Goal: Information Seeking & Learning: Learn about a topic

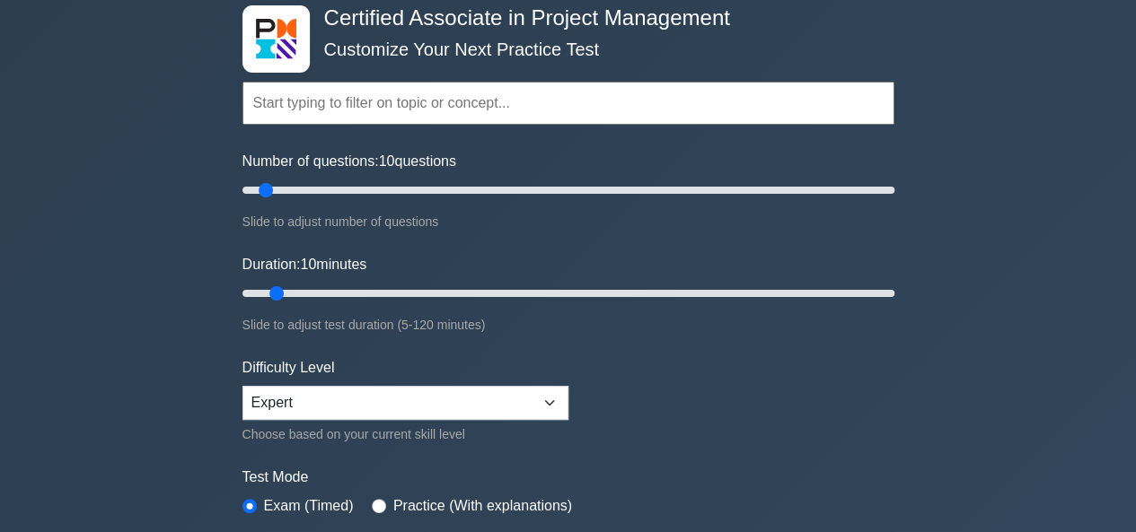
scroll to position [180, 0]
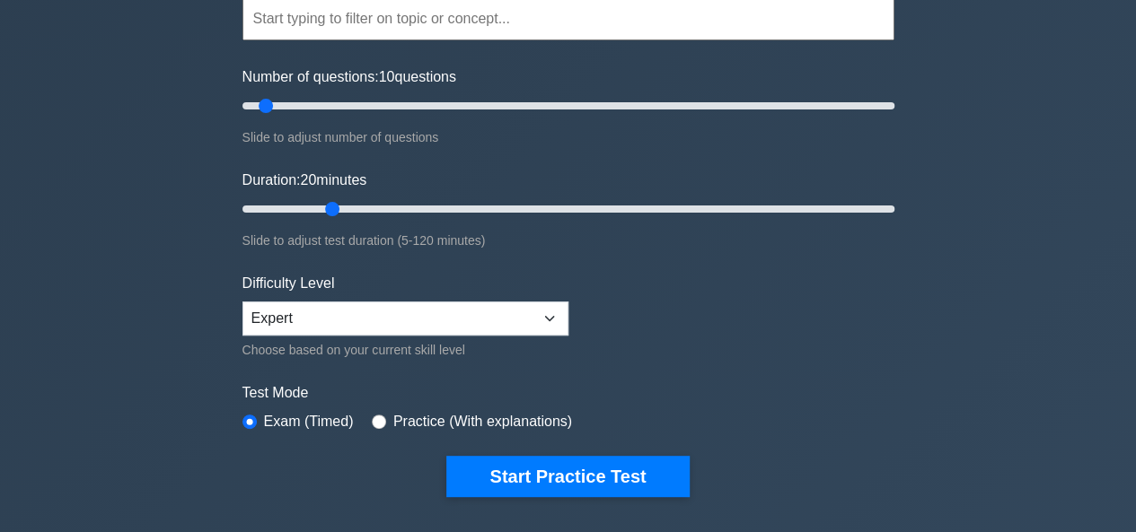
drag, startPoint x: 271, startPoint y: 202, endPoint x: 331, endPoint y: 202, distance: 60.1
type input "20"
click at [331, 202] on input "Duration: 20 minutes" at bounding box center [568, 209] width 652 height 22
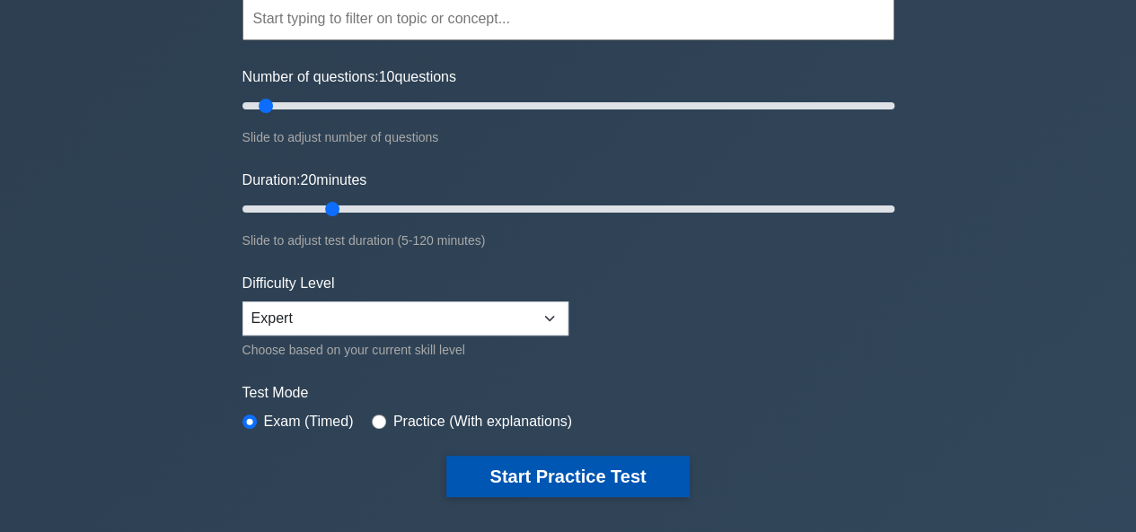
click at [483, 461] on button "Start Practice Test" at bounding box center [567, 476] width 242 height 41
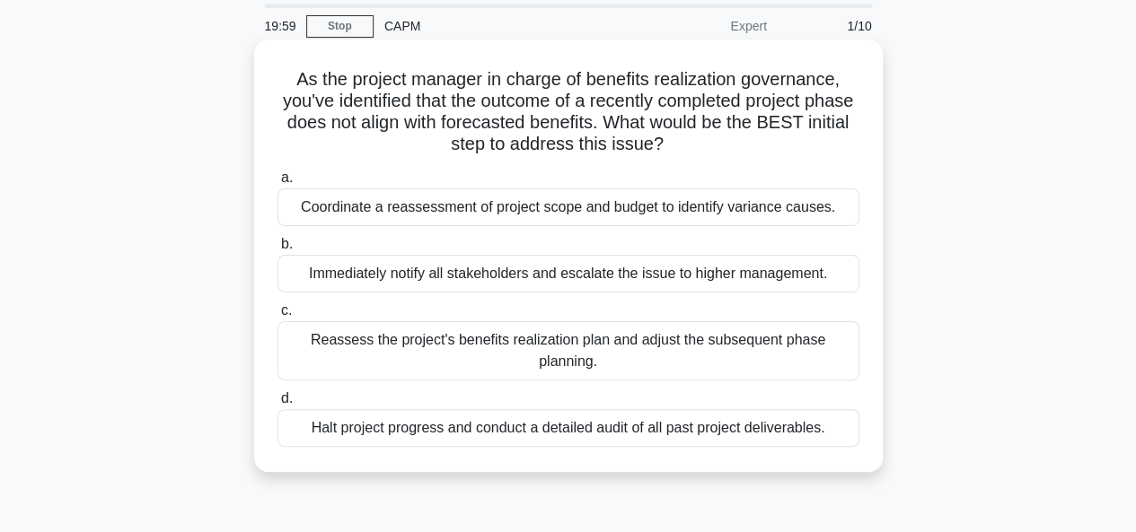
scroll to position [90, 0]
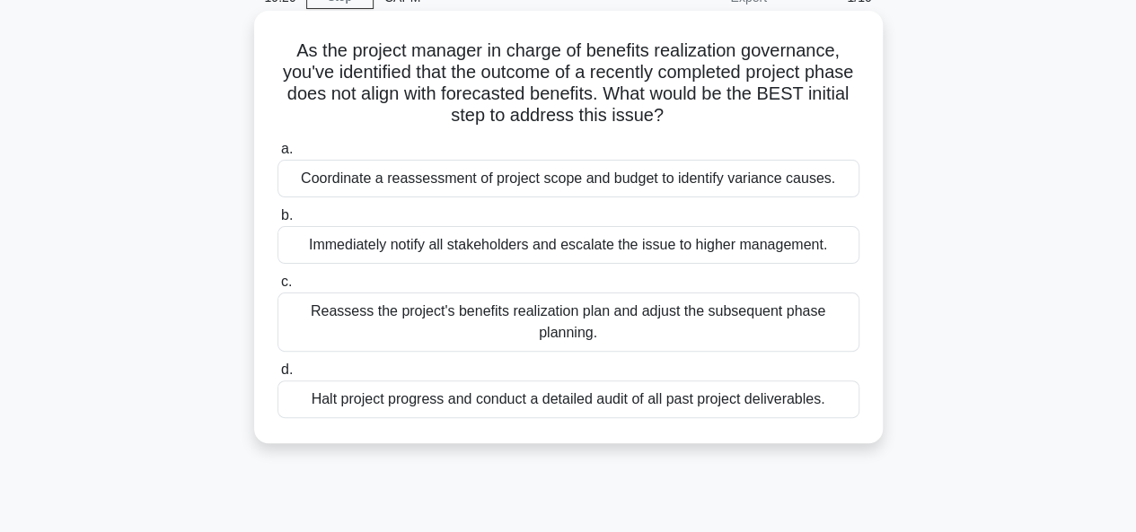
click at [608, 312] on div "Reassess the project's benefits realization plan and adjust the subsequent phas…" at bounding box center [568, 322] width 582 height 59
click at [277, 288] on input "c. Reassess the project's benefits realization plan and adjust the subsequent p…" at bounding box center [277, 283] width 0 height 12
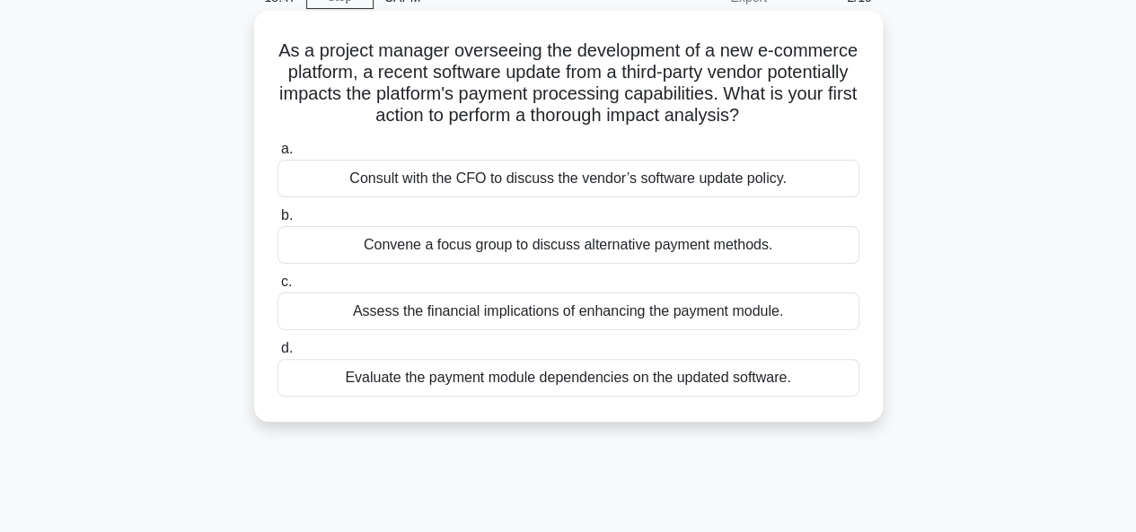
click at [562, 396] on div "Evaluate the payment module dependencies on the updated software." at bounding box center [568, 378] width 582 height 38
click at [277, 355] on input "d. Evaluate the payment module dependencies on the updated software." at bounding box center [277, 349] width 0 height 12
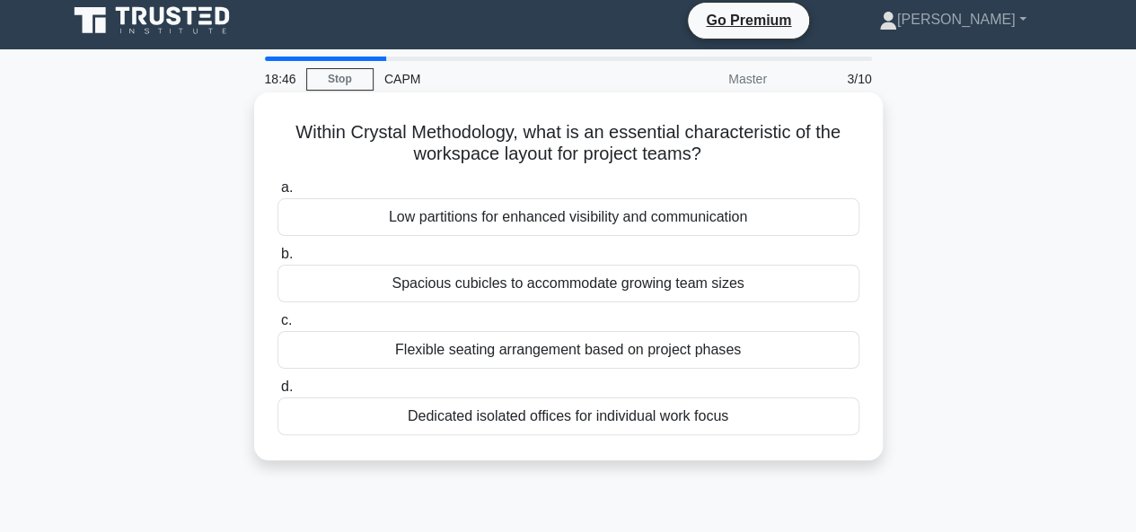
scroll to position [0, 0]
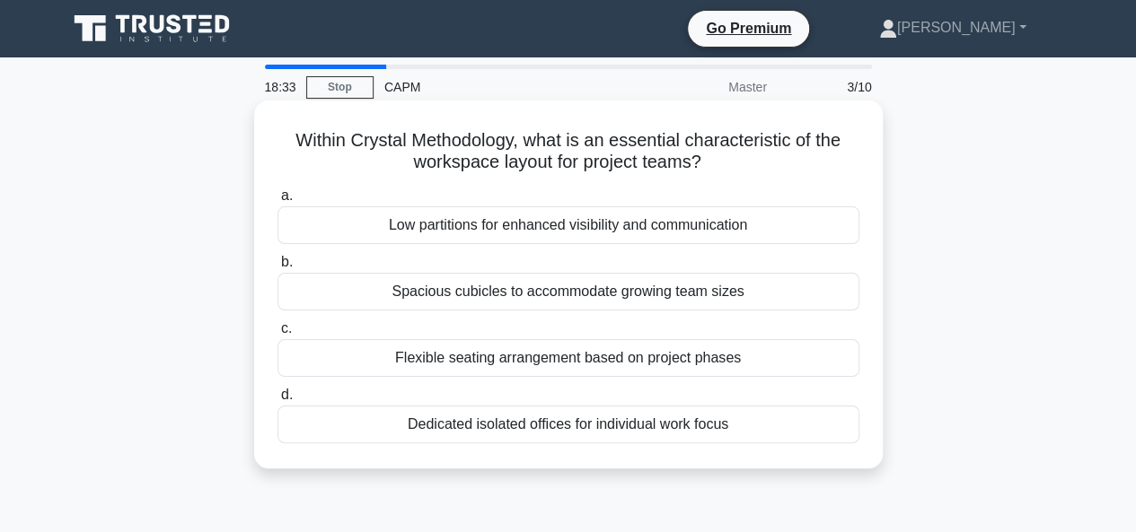
click at [565, 301] on div "Spacious cubicles to accommodate growing team sizes" at bounding box center [568, 292] width 582 height 38
click at [277, 268] on input "b. Spacious cubicles to accommodate growing team sizes" at bounding box center [277, 263] width 0 height 12
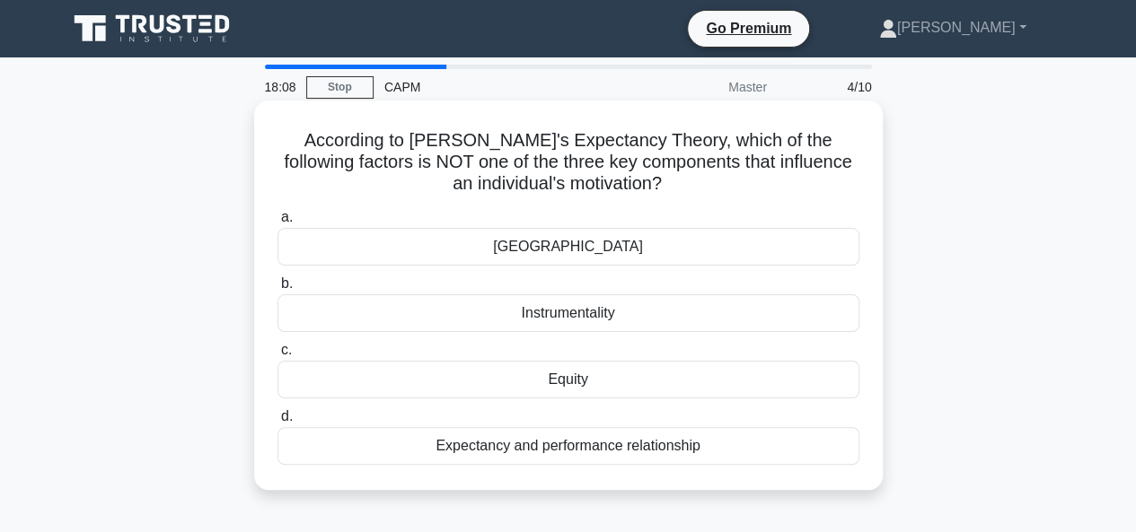
click at [572, 249] on div "[GEOGRAPHIC_DATA]" at bounding box center [568, 247] width 582 height 38
click at [277, 224] on input "a. Valence" at bounding box center [277, 218] width 0 height 12
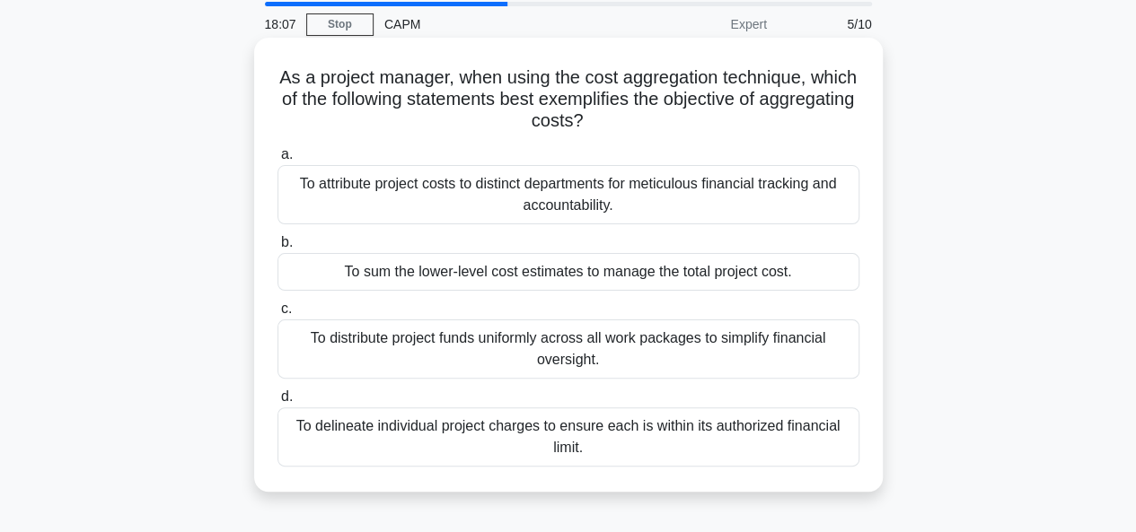
scroll to position [90, 0]
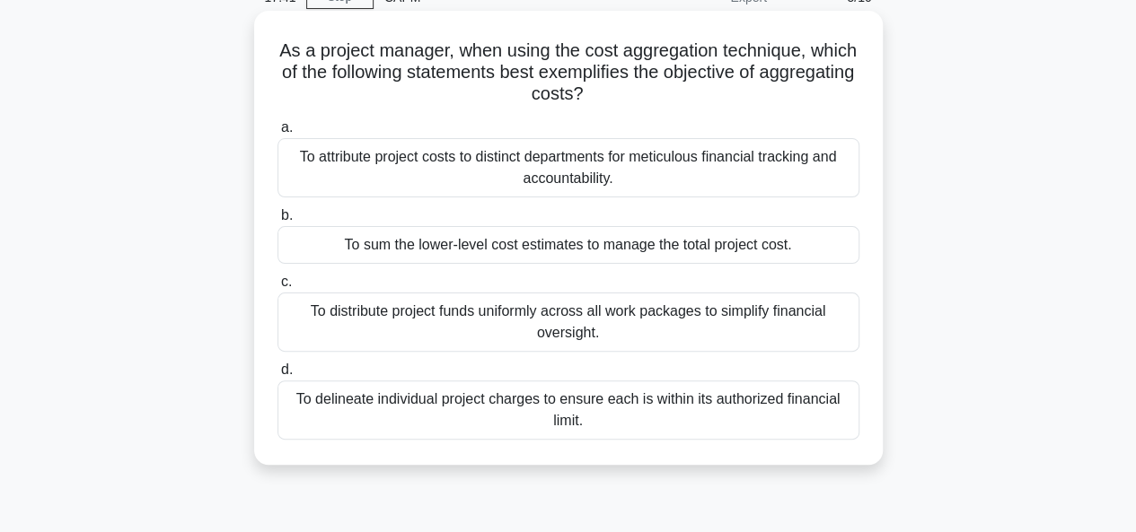
click at [557, 325] on div "To distribute project funds uniformly across all work packages to simplify fina…" at bounding box center [568, 322] width 582 height 59
click at [277, 288] on input "c. To distribute project funds uniformly across all work packages to simplify f…" at bounding box center [277, 283] width 0 height 12
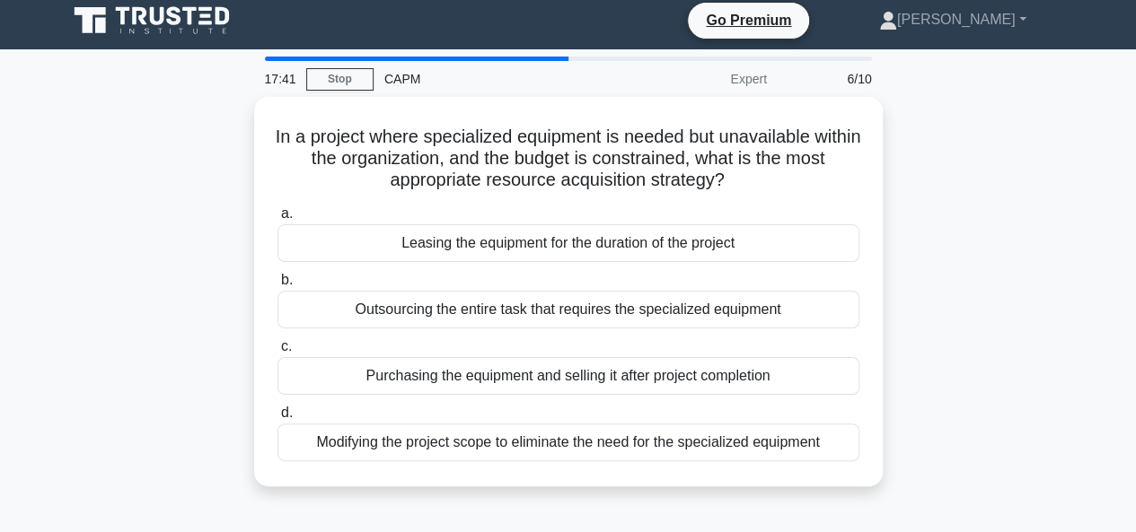
scroll to position [0, 0]
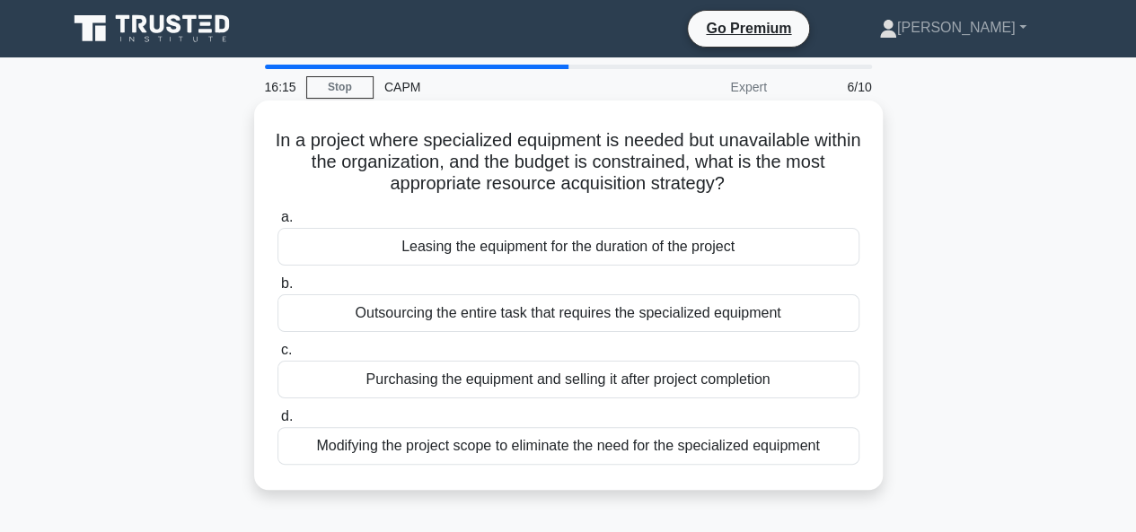
click at [558, 444] on div "Modifying the project scope to eliminate the need for the specialized equipment" at bounding box center [568, 446] width 582 height 38
click at [277, 423] on input "d. Modifying the project scope to eliminate the need for the specialized equipm…" at bounding box center [277, 417] width 0 height 12
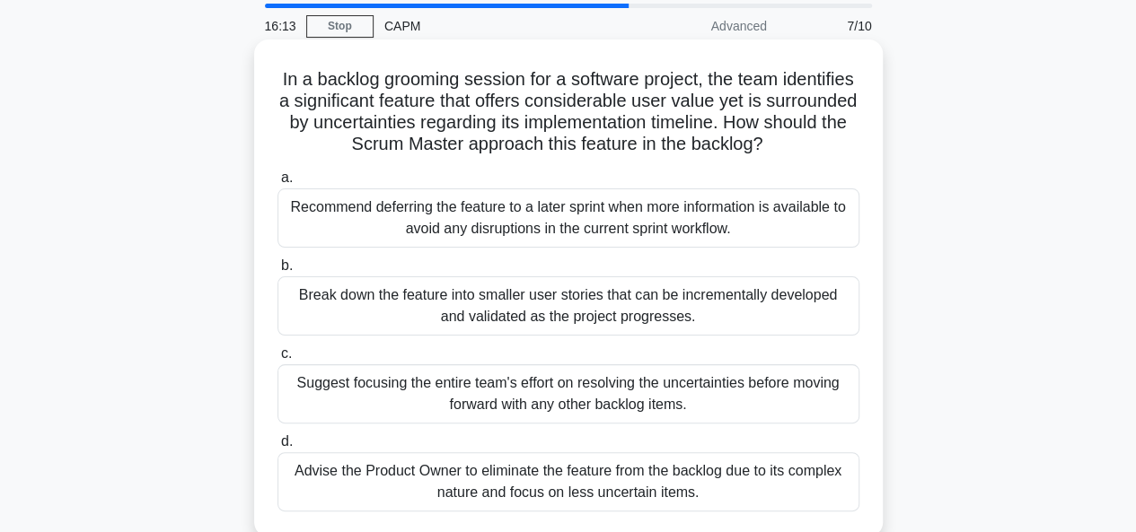
scroll to position [90, 0]
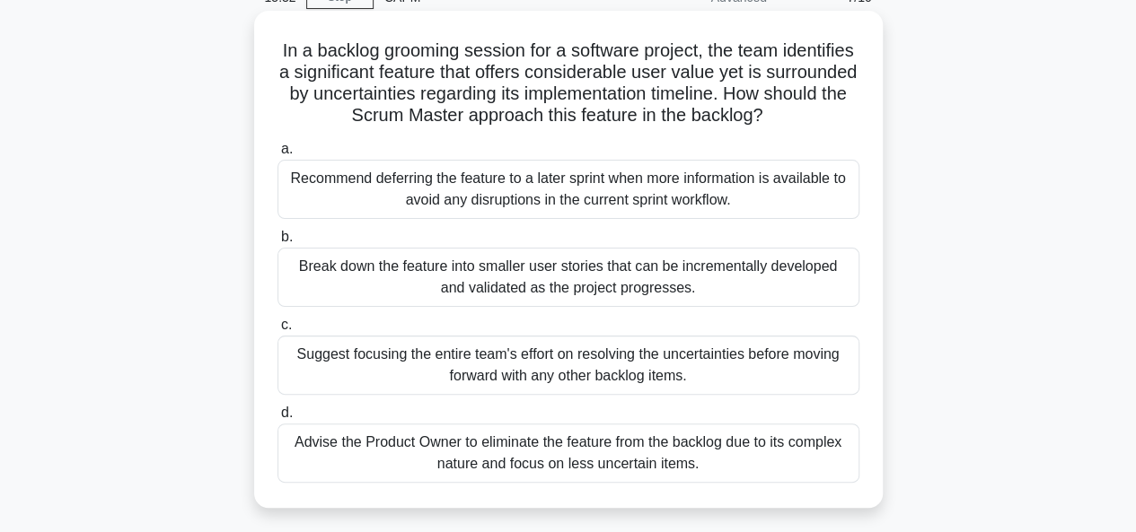
click at [582, 360] on div "Suggest focusing the entire team's effort on resolving the uncertainties before…" at bounding box center [568, 365] width 582 height 59
click at [277, 331] on input "c. Suggest focusing the entire team's effort on resolving the uncertainties bef…" at bounding box center [277, 326] width 0 height 12
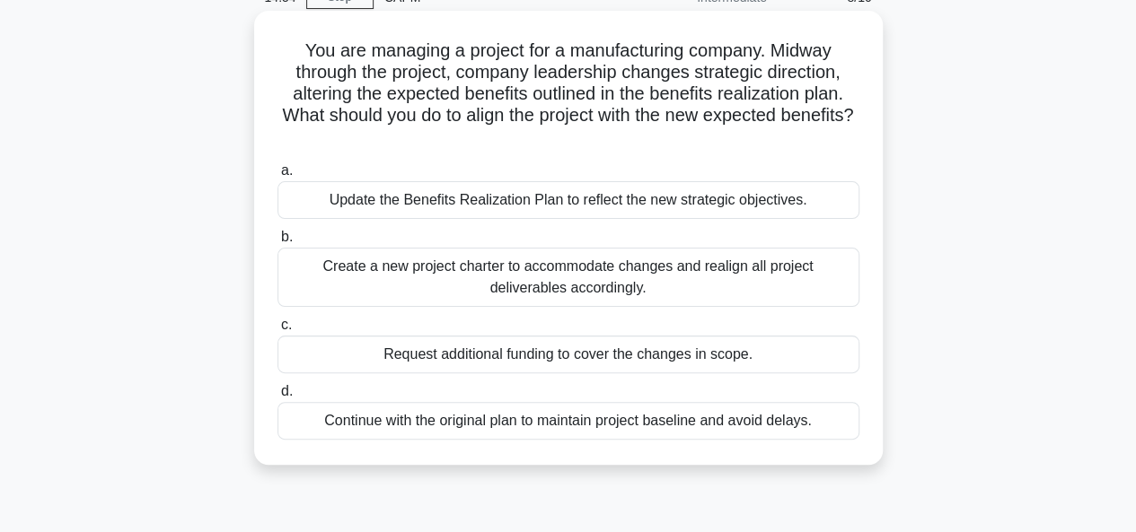
drag, startPoint x: 611, startPoint y: 148, endPoint x: 648, endPoint y: 146, distance: 36.9
click at [648, 146] on h5 "You are managing a project for a manufacturing company. Midway through the proj…" at bounding box center [568, 95] width 585 height 110
click at [573, 197] on div "Update the Benefits Realization Plan to reflect the new strategic objectives." at bounding box center [568, 200] width 582 height 38
click at [277, 177] on input "a. Update the Benefits Realization Plan to reflect the new strategic objectives." at bounding box center [277, 171] width 0 height 12
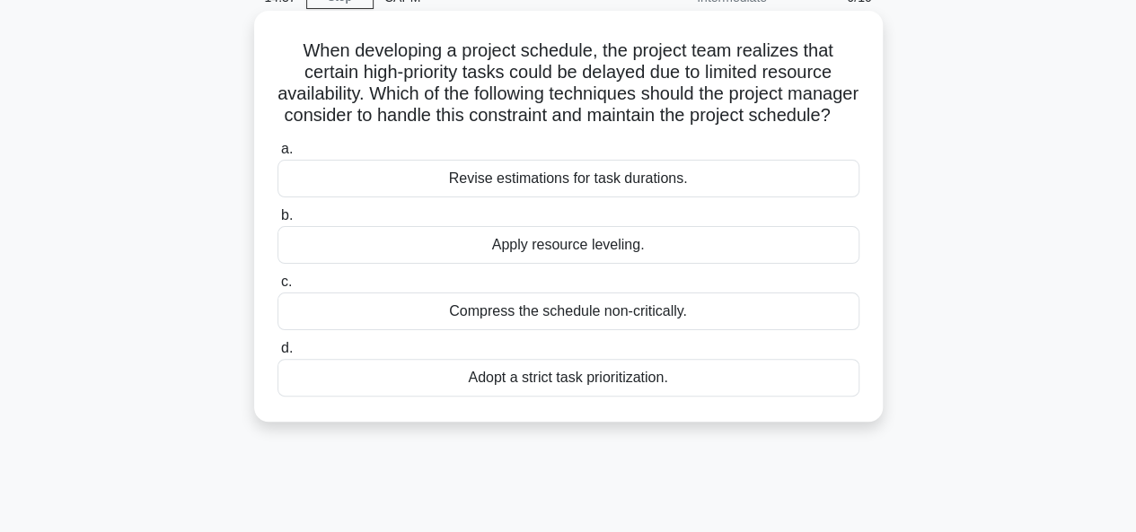
drag, startPoint x: 593, startPoint y: 141, endPoint x: 634, endPoint y: 145, distance: 41.5
click at [634, 127] on h5 "When developing a project schedule, the project team realizes that certain high…" at bounding box center [568, 84] width 585 height 88
click at [565, 198] on div "Revise estimations for task durations." at bounding box center [568, 179] width 582 height 38
click at [277, 155] on input "a. Revise estimations for task durations." at bounding box center [277, 150] width 0 height 12
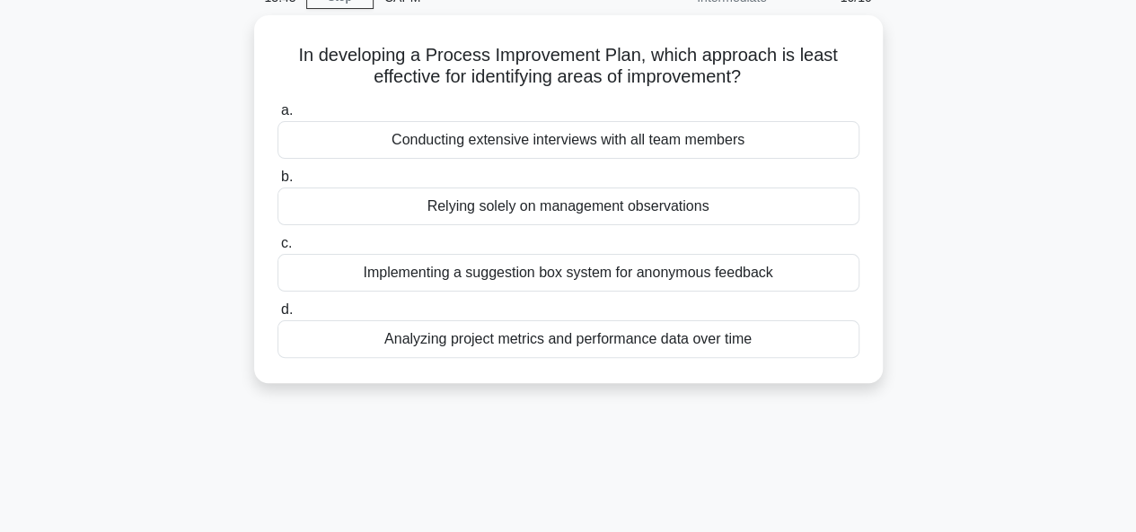
scroll to position [0, 0]
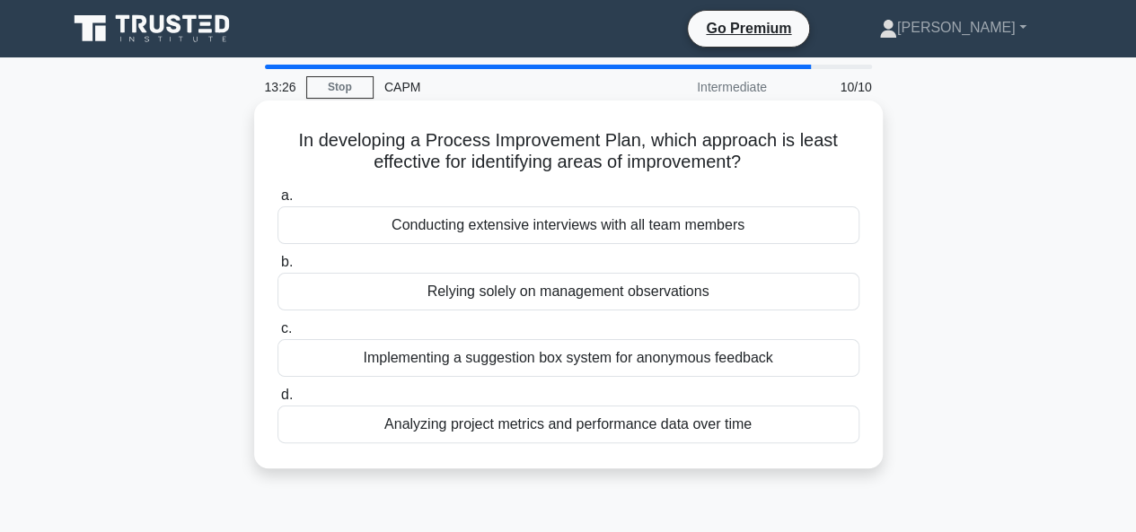
click at [582, 296] on div "Relying solely on management observations" at bounding box center [568, 292] width 582 height 38
click at [277, 268] on input "b. Relying solely on management observations" at bounding box center [277, 263] width 0 height 12
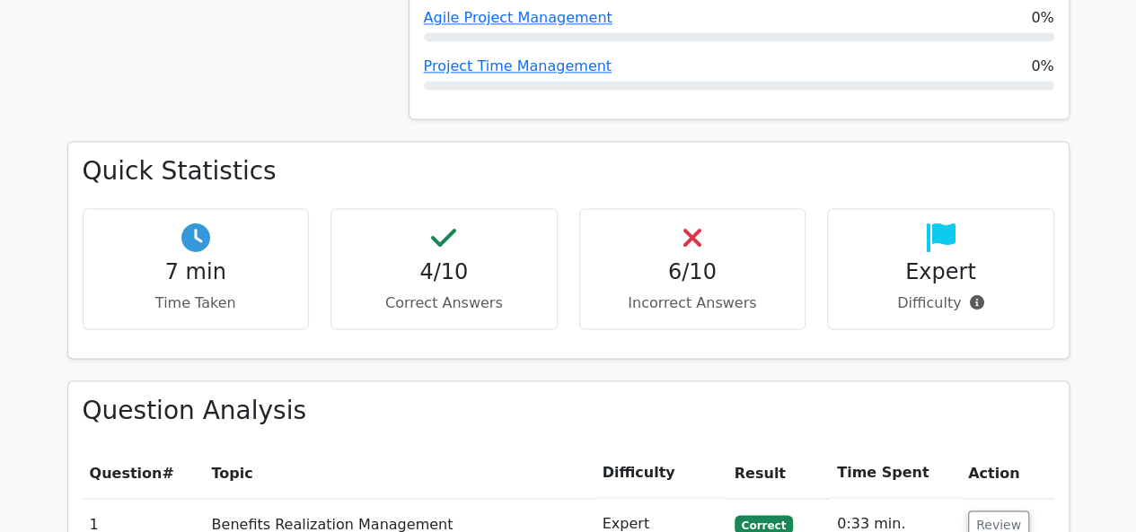
scroll to position [1616, 0]
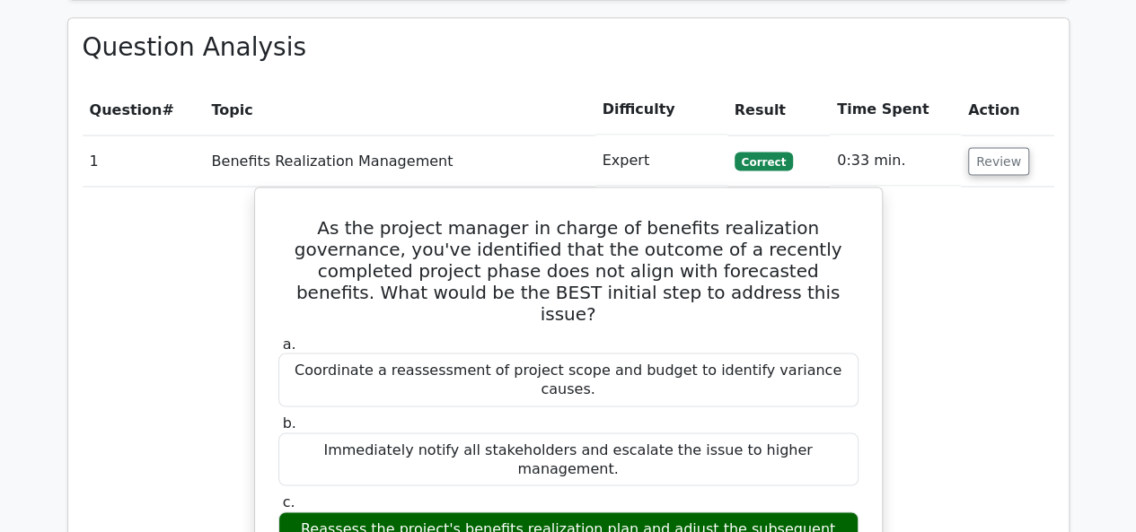
click at [954, 135] on td "0:33 min." at bounding box center [895, 160] width 131 height 51
click at [1002, 147] on button "Review" at bounding box center [998, 161] width 61 height 28
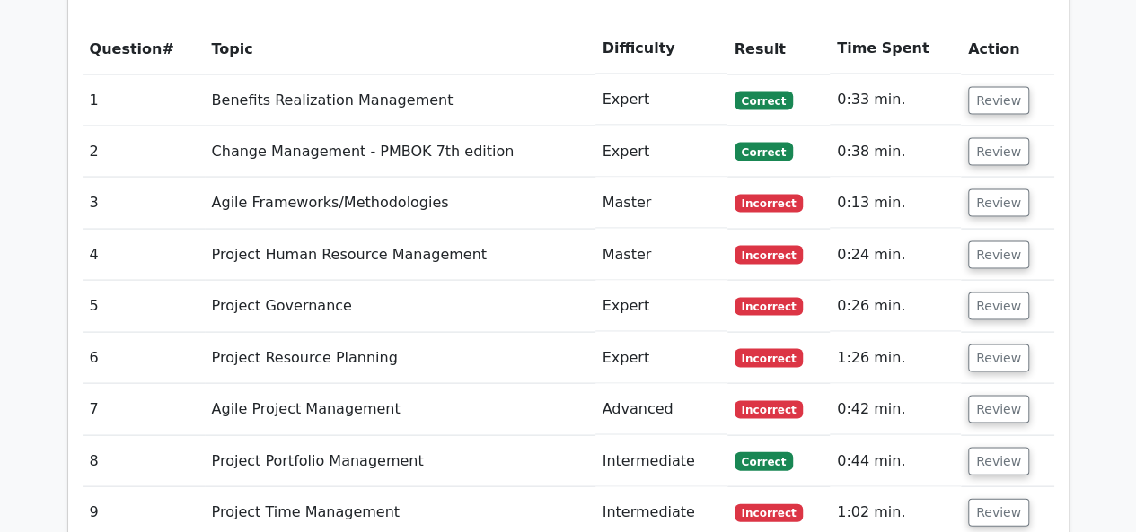
scroll to position [1706, 0]
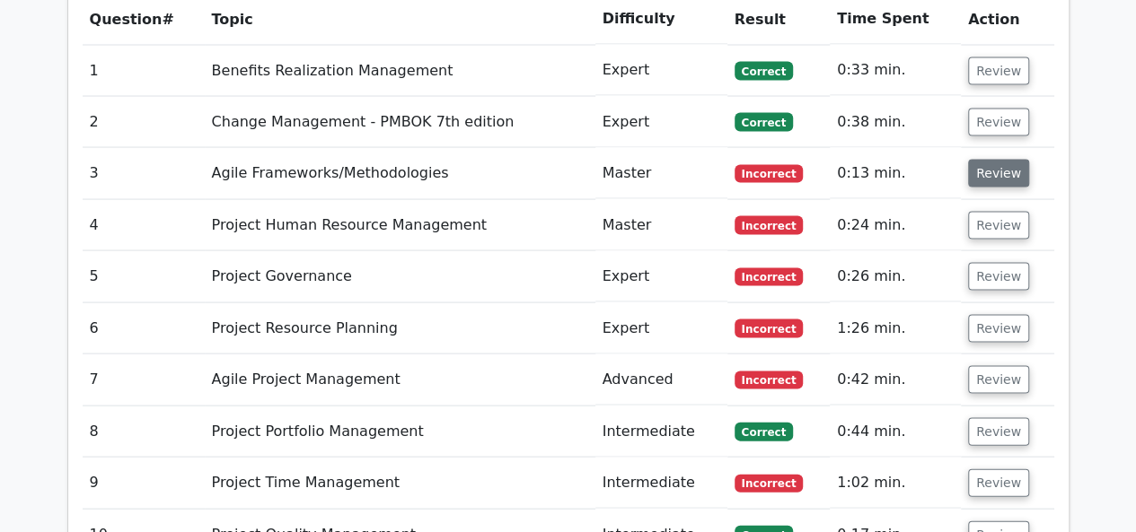
click at [988, 160] on button "Review" at bounding box center [998, 174] width 61 height 28
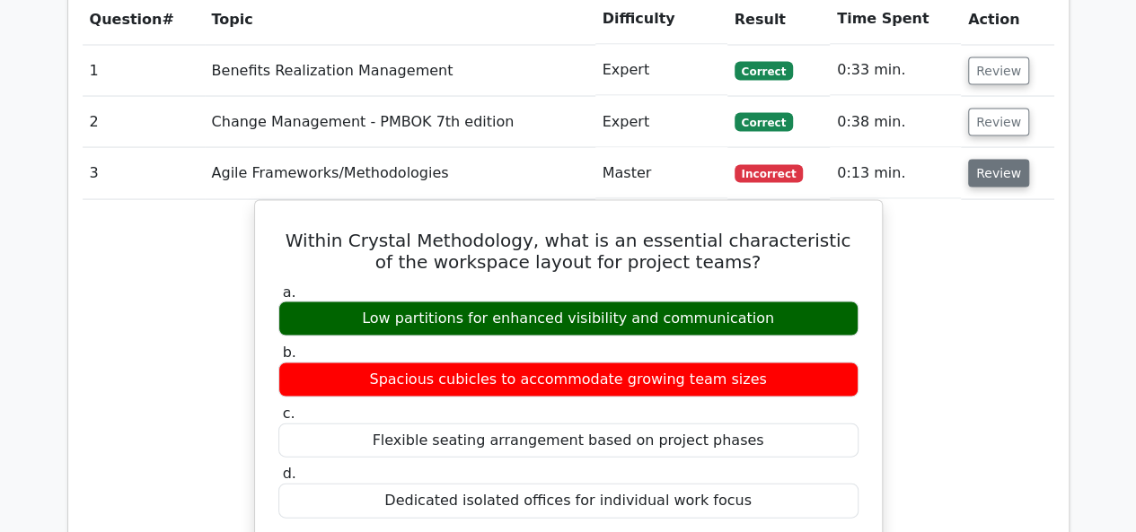
click at [988, 160] on button "Review" at bounding box center [998, 174] width 61 height 28
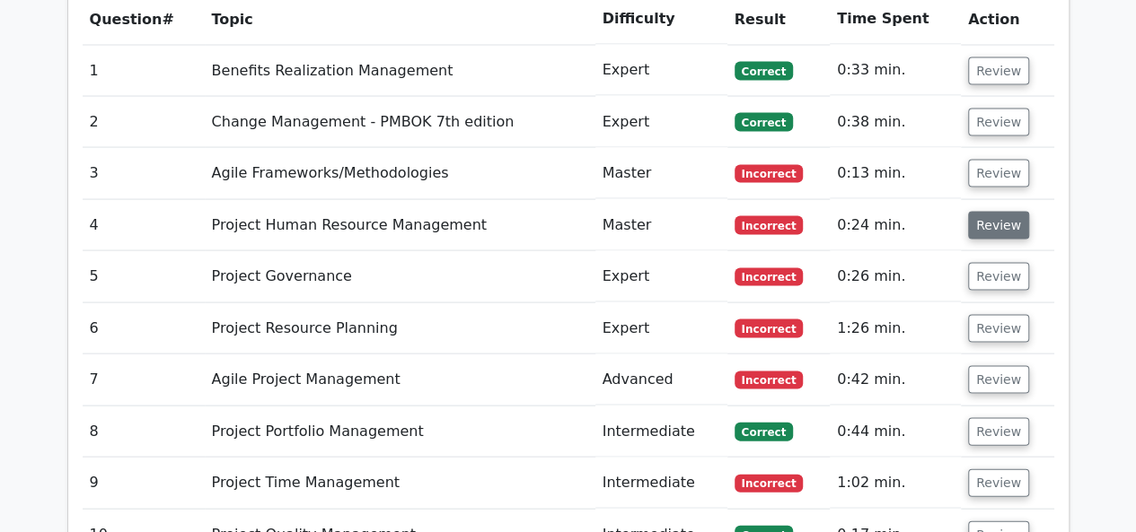
click at [981, 212] on button "Review" at bounding box center [998, 226] width 61 height 28
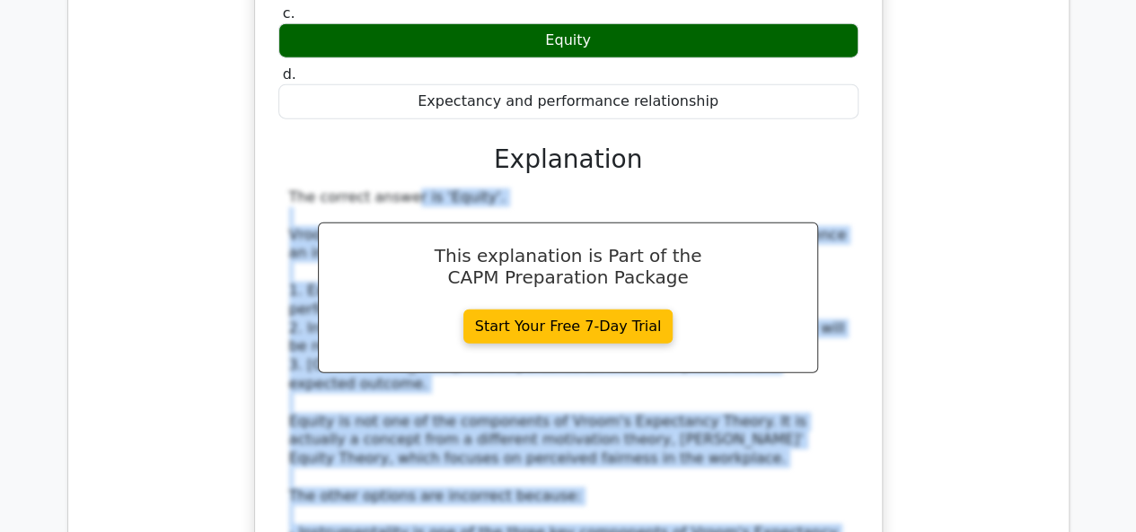
scroll to position [2198, 0]
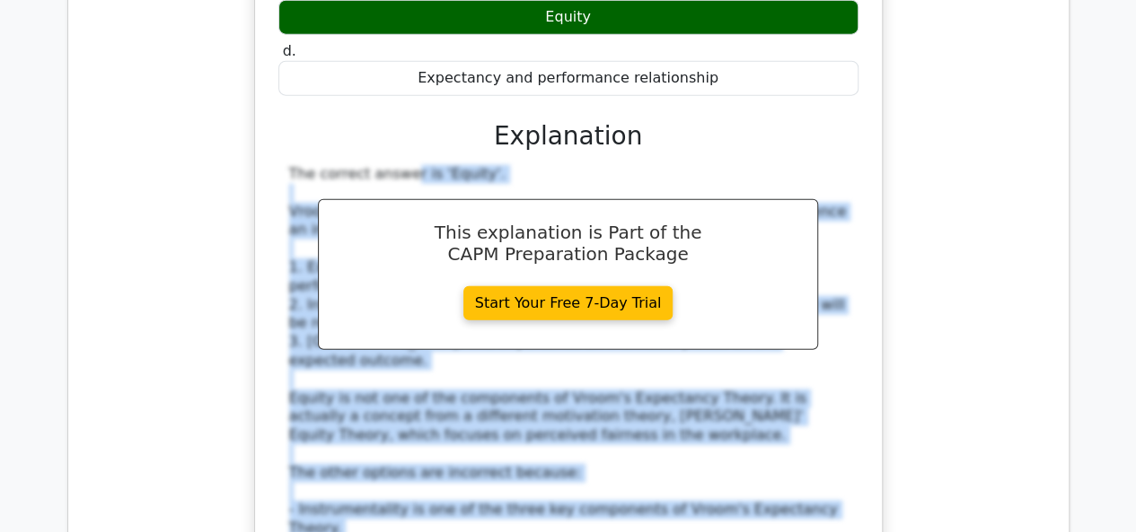
drag, startPoint x: 285, startPoint y: 209, endPoint x: 842, endPoint y: 498, distance: 627.2
click at [842, 498] on div "The correct answer is 'Equity'. [PERSON_NAME]'s Expectancy Theory is based on t…" at bounding box center [568, 417] width 580 height 505
copy div "The correct answer is 'Equity'. [PERSON_NAME]'s Expectancy Theory is based on t…"
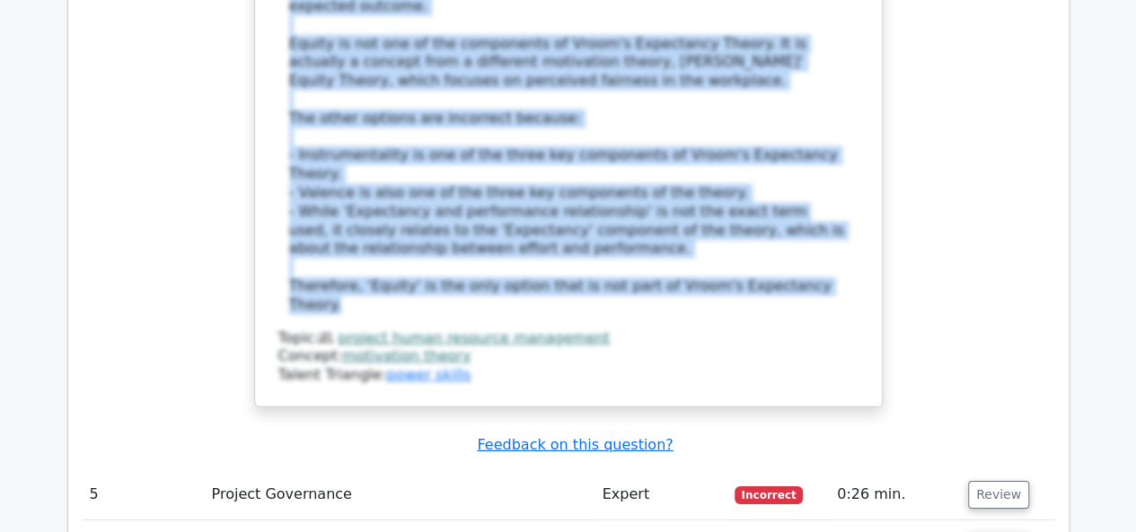
scroll to position [2826, 0]
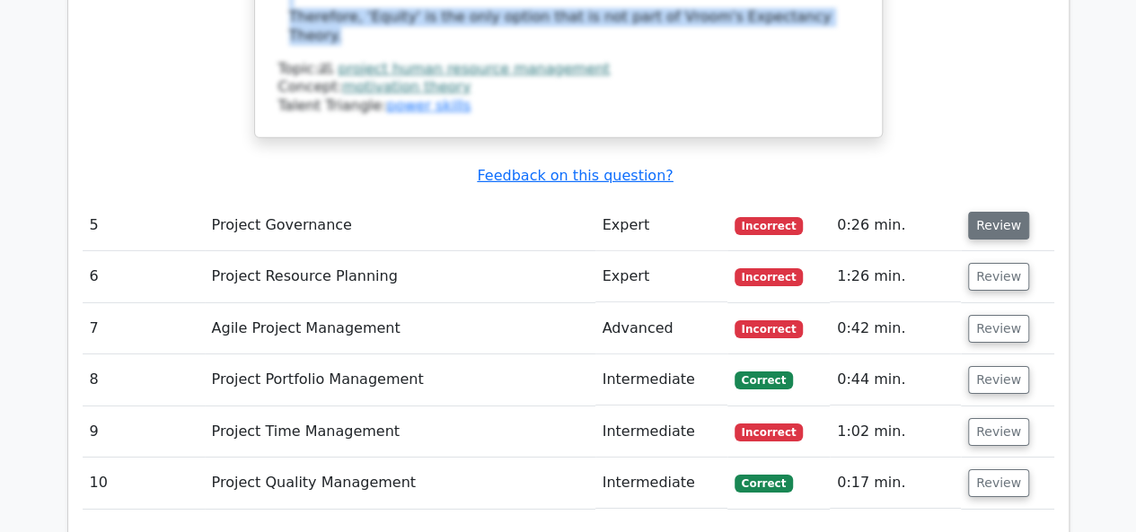
click at [975, 212] on button "Review" at bounding box center [998, 226] width 61 height 28
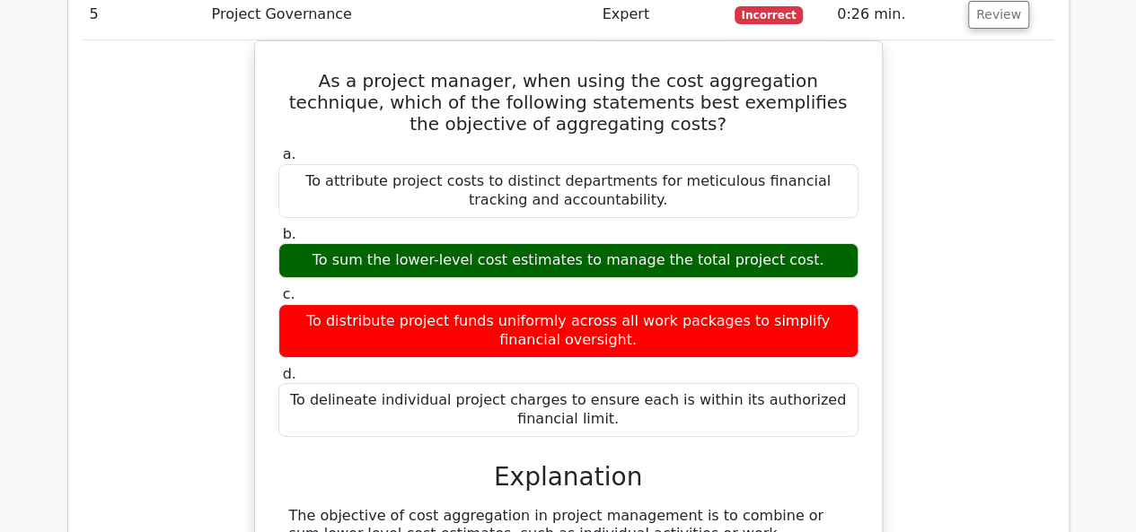
scroll to position [3185, 0]
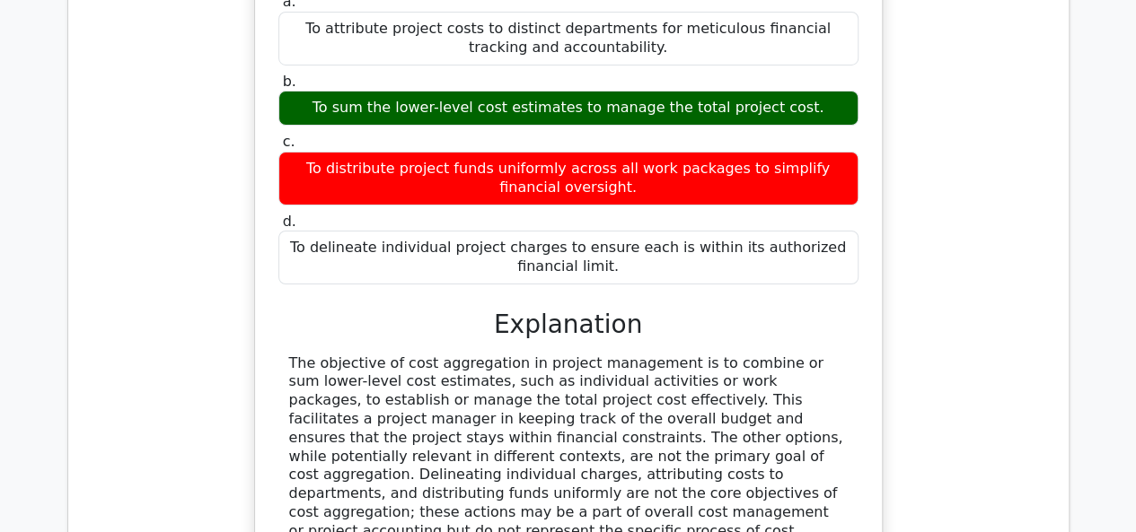
drag, startPoint x: 759, startPoint y: 345, endPoint x: 273, endPoint y: 193, distance: 508.8
click at [273, 193] on div "As a project manager, when using the cost aggregation technique, which of the f…" at bounding box center [568, 270] width 612 height 749
copy div "The objective of cost aggregation in project management is to combine or sum lo…"
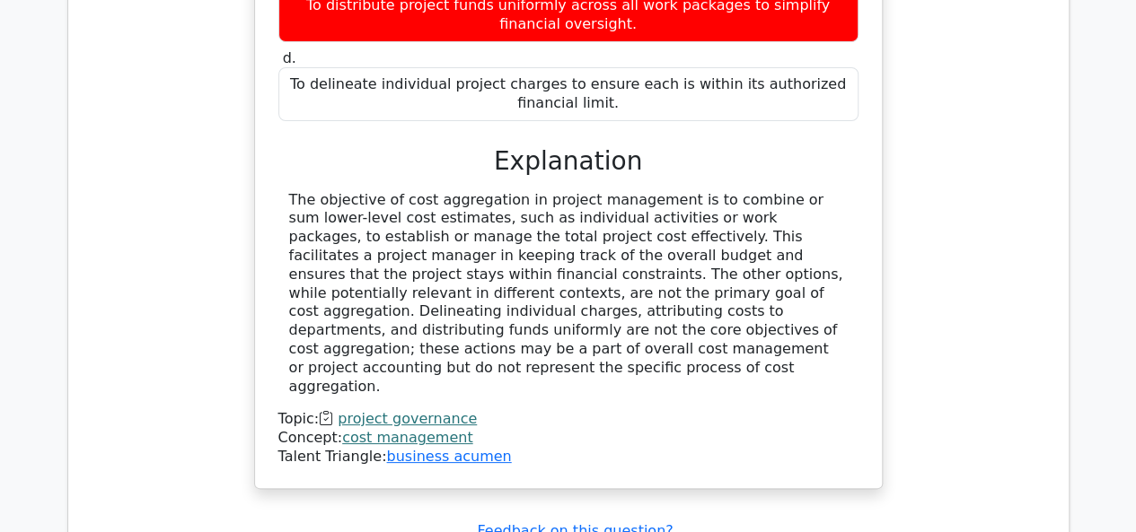
scroll to position [3544, 0]
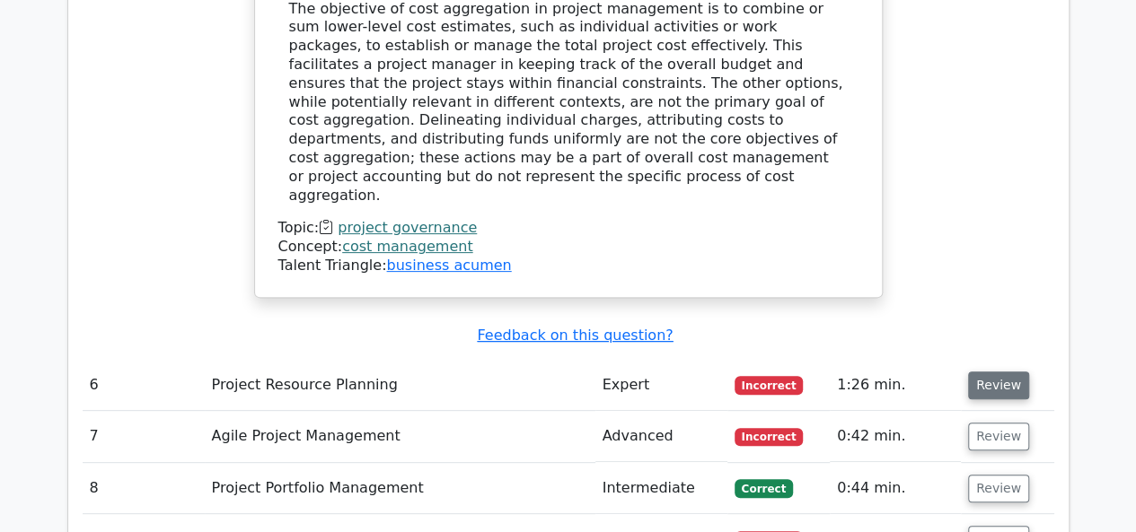
click at [974, 372] on button "Review" at bounding box center [998, 386] width 61 height 28
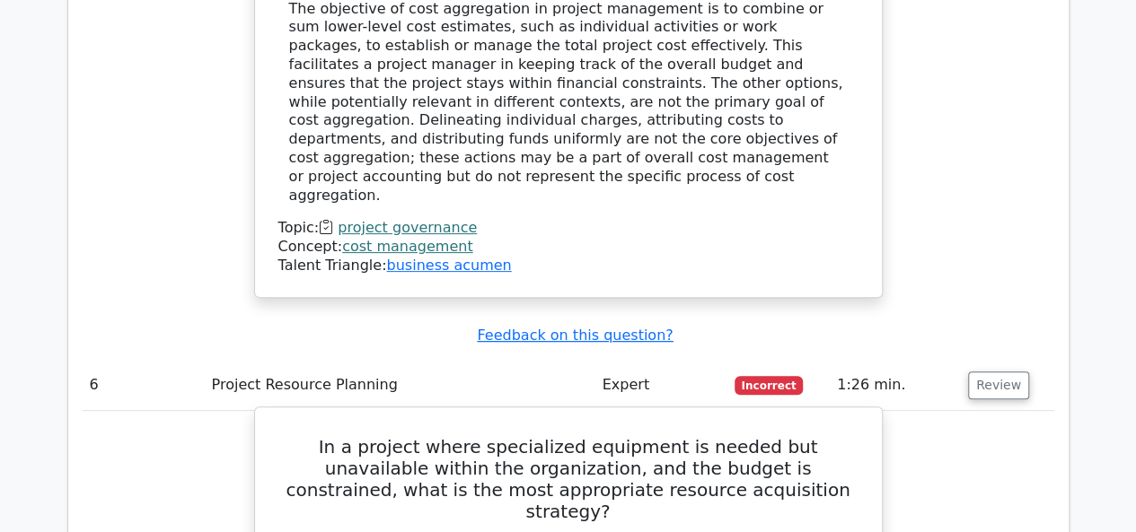
scroll to position [3634, 0]
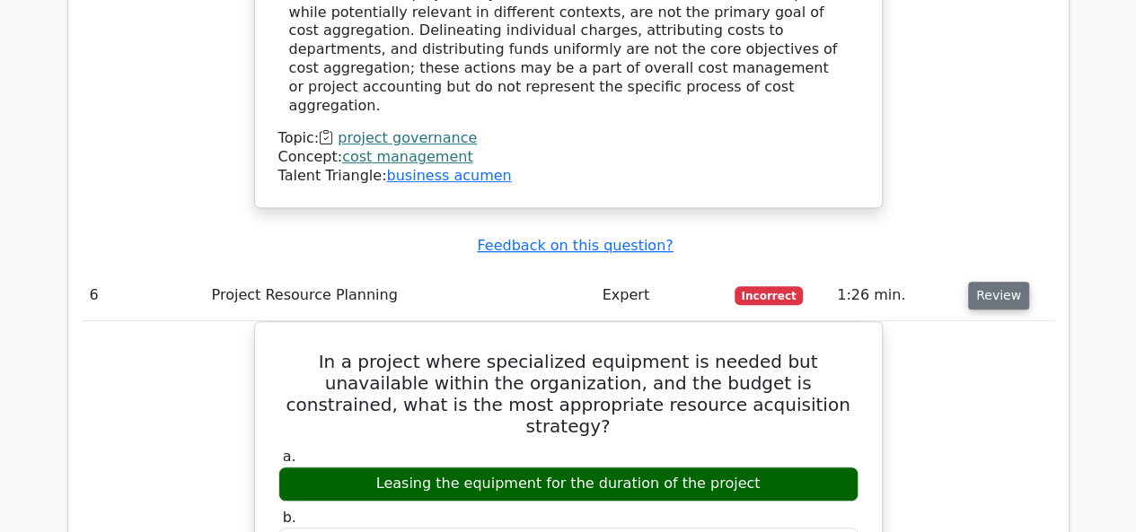
click at [1007, 282] on button "Review" at bounding box center [998, 296] width 61 height 28
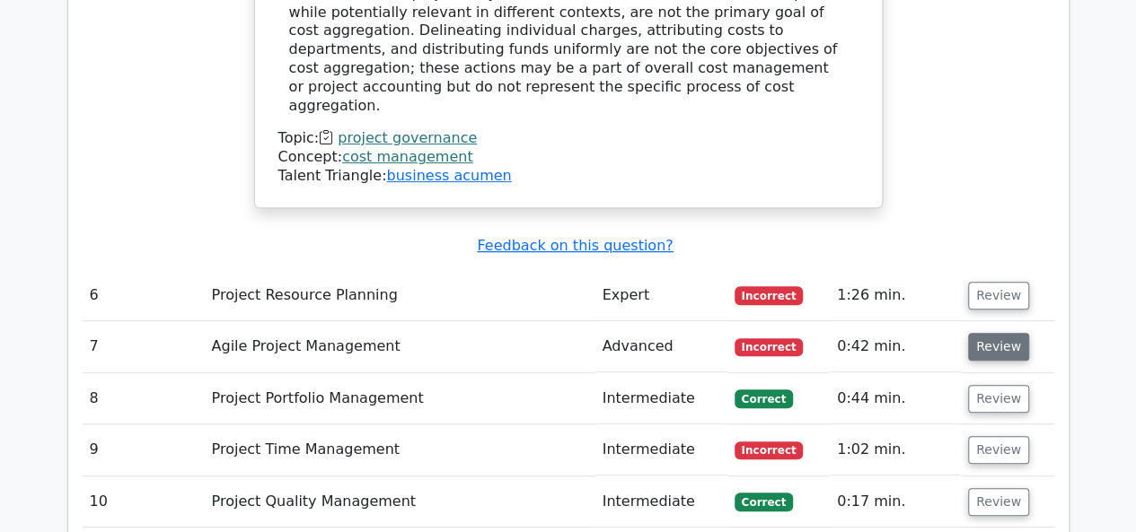
click at [973, 333] on button "Review" at bounding box center [998, 347] width 61 height 28
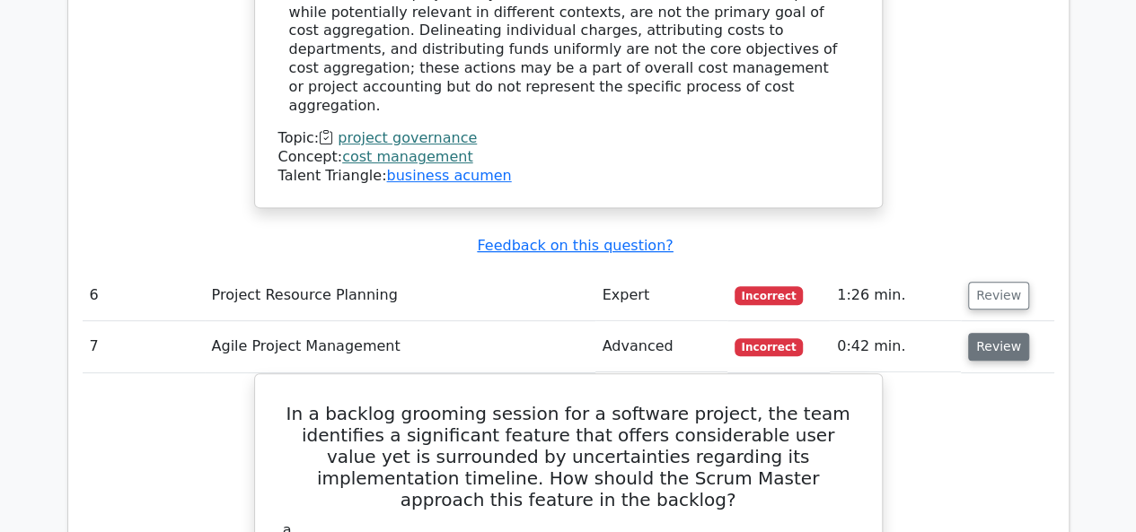
click at [975, 333] on button "Review" at bounding box center [998, 347] width 61 height 28
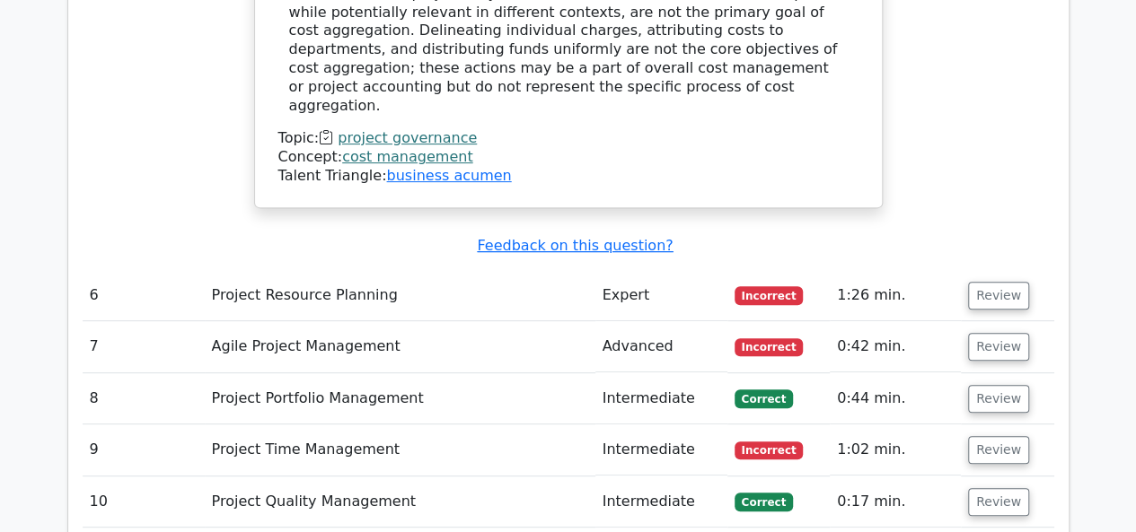
click at [985, 385] on button "Review" at bounding box center [998, 399] width 61 height 28
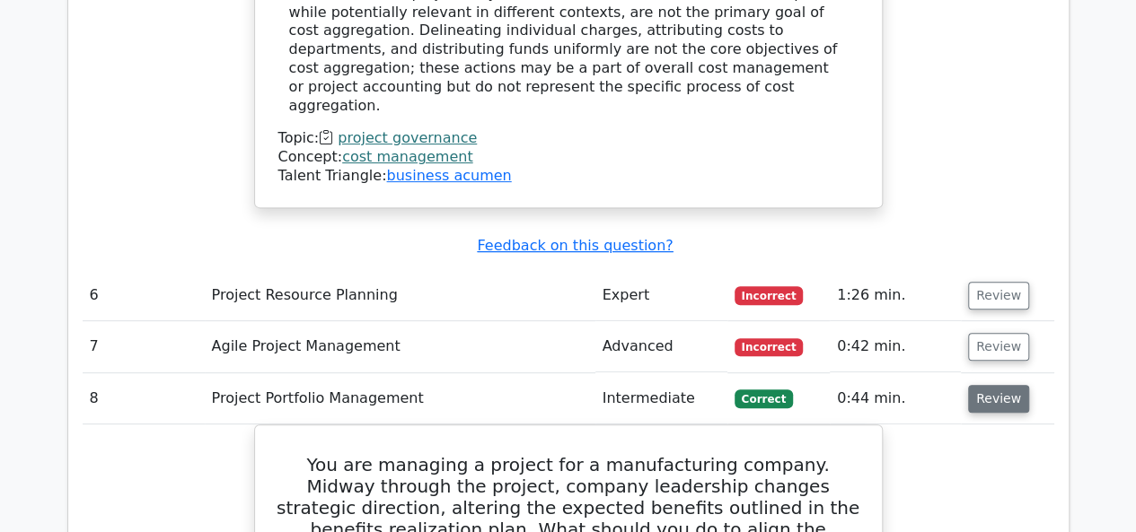
click at [988, 385] on button "Review" at bounding box center [998, 399] width 61 height 28
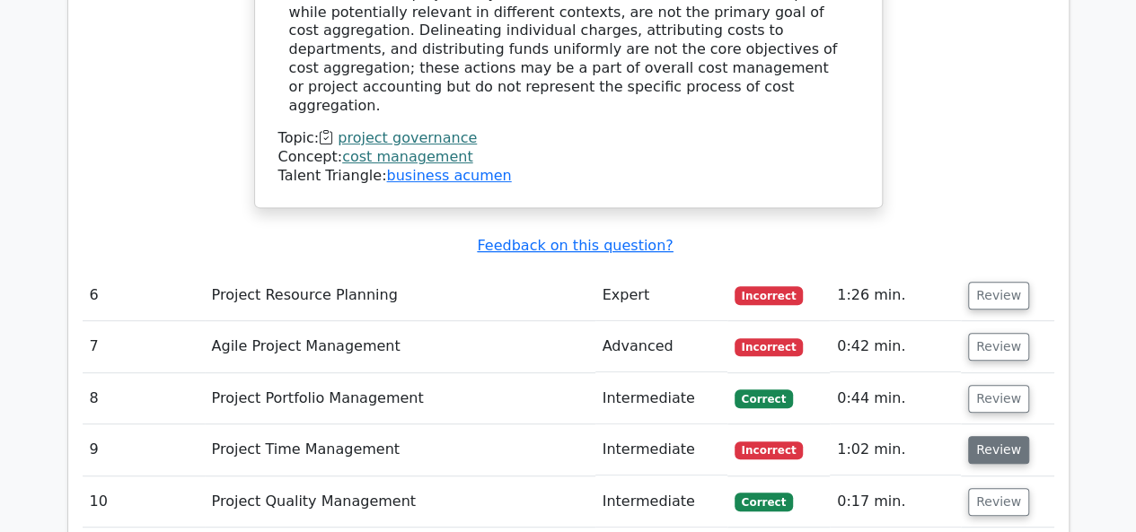
click at [990, 436] on button "Review" at bounding box center [998, 450] width 61 height 28
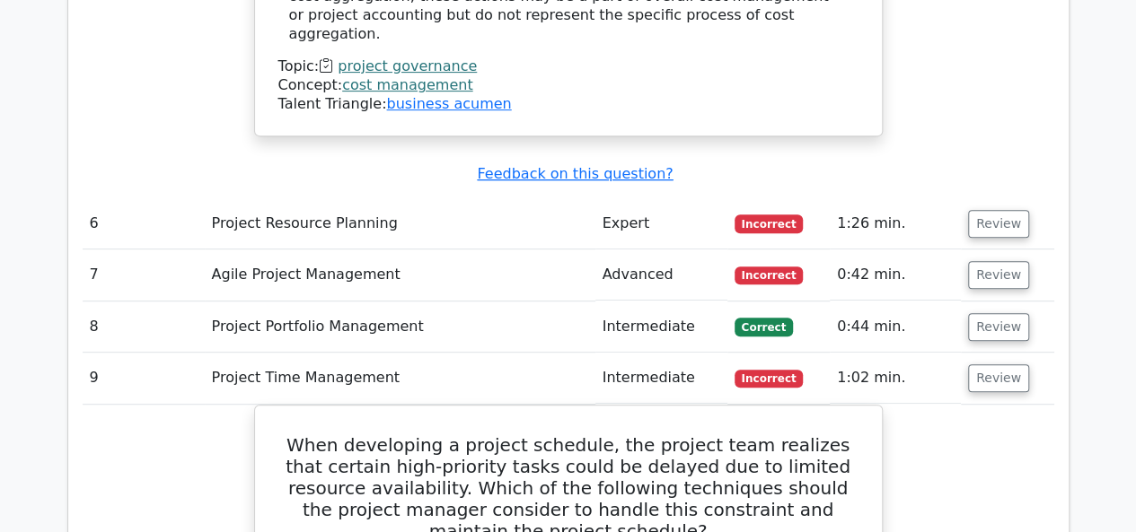
scroll to position [3814, 0]
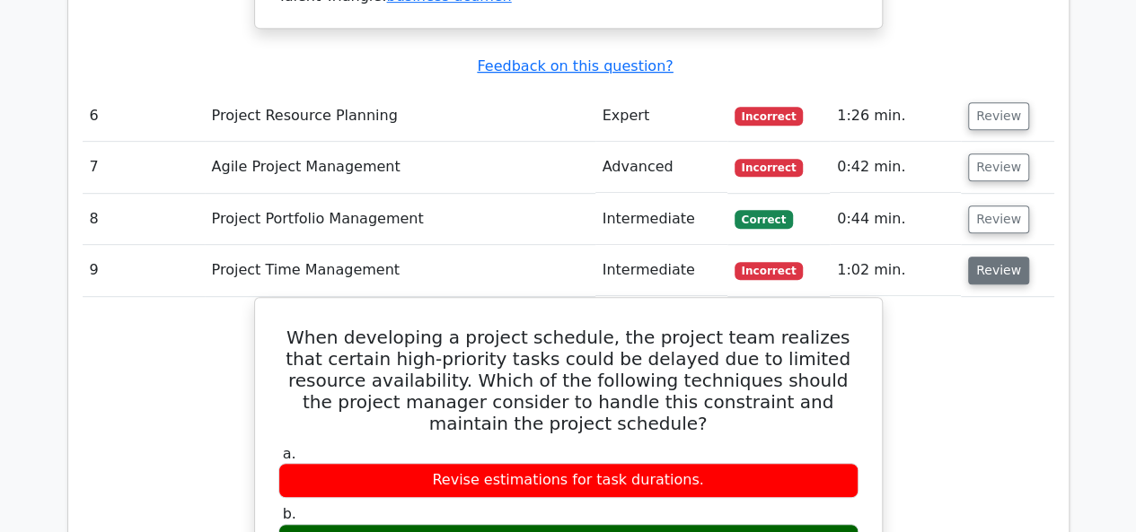
click at [1002, 257] on button "Review" at bounding box center [998, 271] width 61 height 28
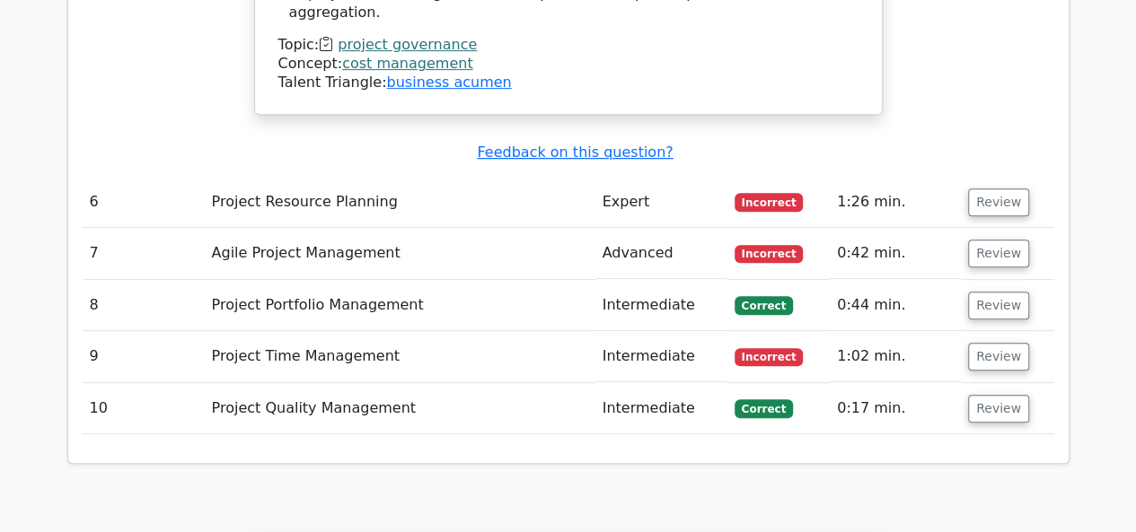
scroll to position [3634, 0]
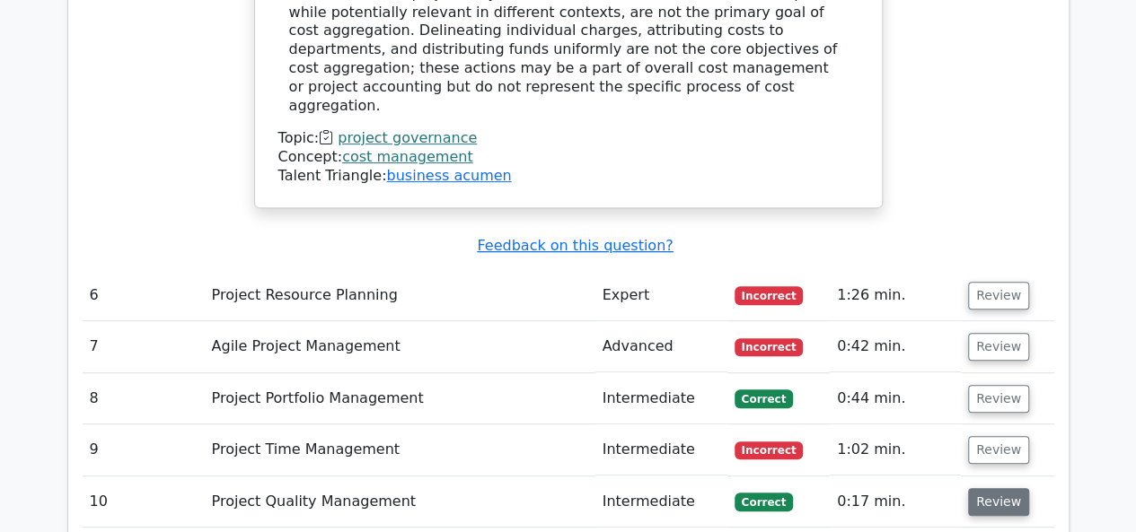
click at [986, 488] on button "Review" at bounding box center [998, 502] width 61 height 28
click at [979, 488] on button "Review" at bounding box center [998, 502] width 61 height 28
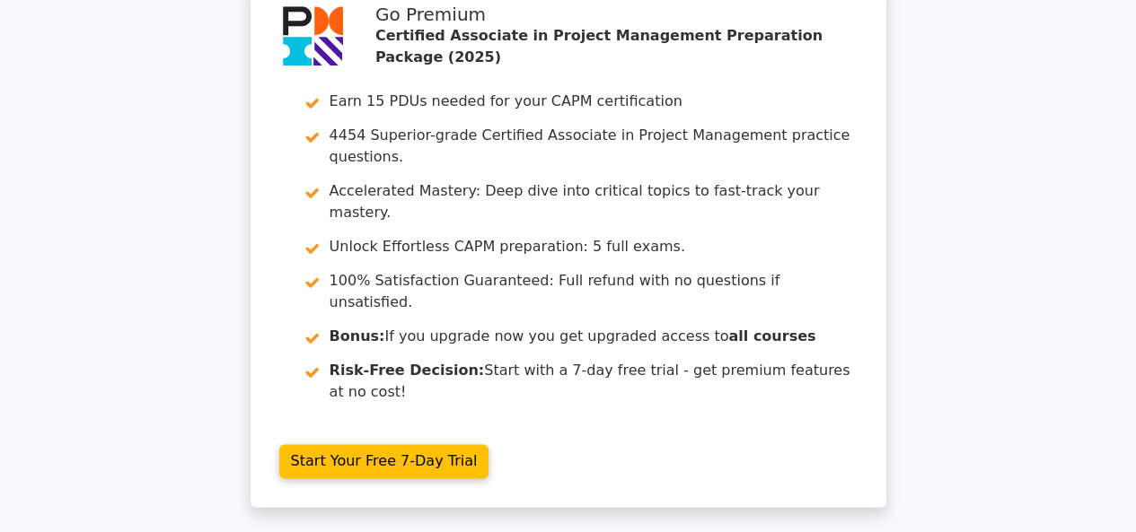
scroll to position [4324, 0]
